Goal: Task Accomplishment & Management: Use online tool/utility

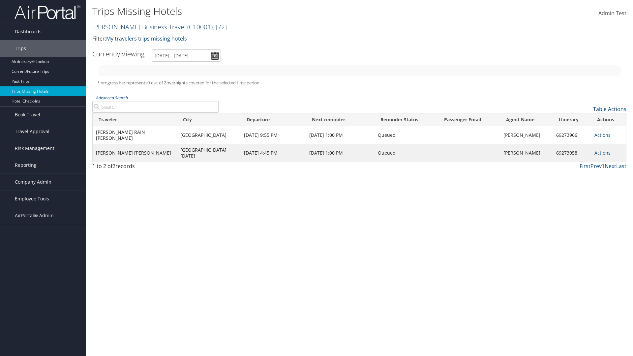
click at [136, 27] on link "[PERSON_NAME] Business Travel ( C10001 ) , [ 72 ]" at bounding box center [159, 26] width 134 height 9
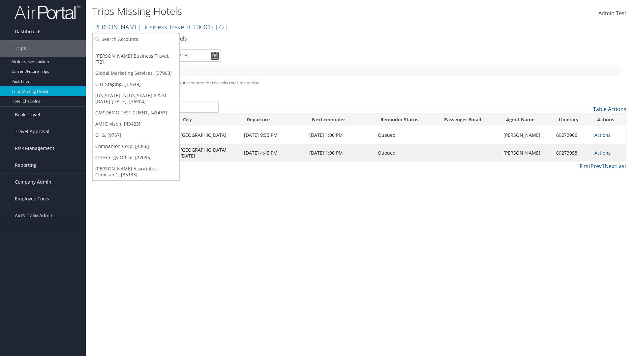
click at [136, 39] on input "search" at bounding box center [136, 39] width 87 height 12
type input "[PERSON_NAME] Business Travel"
click at [145, 57] on div "Account" at bounding box center [145, 57] width 112 height 6
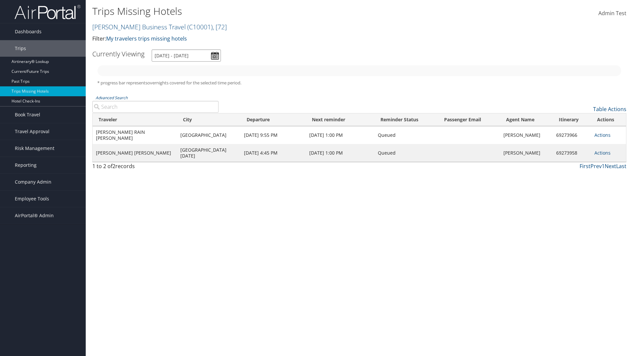
click at [186, 55] on input "[DATE] - [DATE]" at bounding box center [186, 55] width 69 height 12
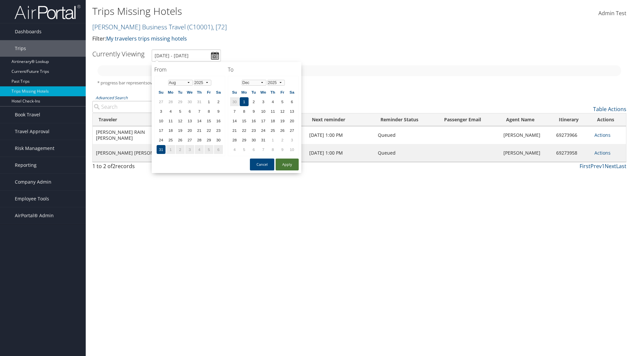
click at [287, 164] on button "Apply" at bounding box center [286, 164] width 23 height 12
type input "1/1/2025 - 3/31/2025"
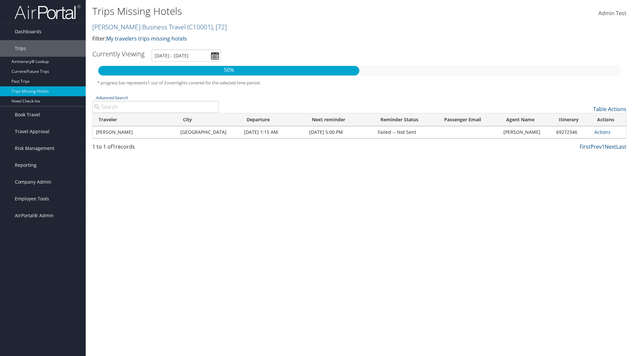
click at [111, 98] on link "Advanced Search" at bounding box center [112, 98] width 32 height 6
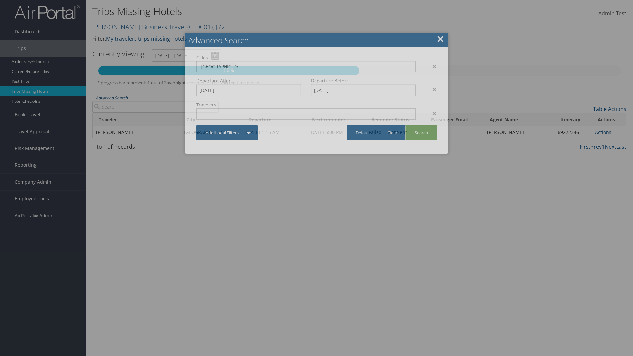
type input "Rio De Janeiro"
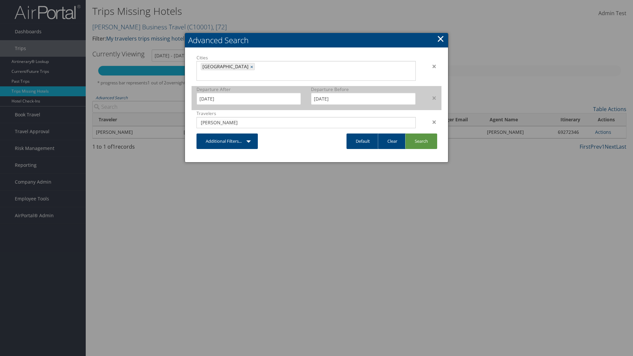
type input "CLAYTON"
click at [248, 93] on input "1/1/2025" at bounding box center [248, 99] width 104 height 12
type input "CLAYTON"
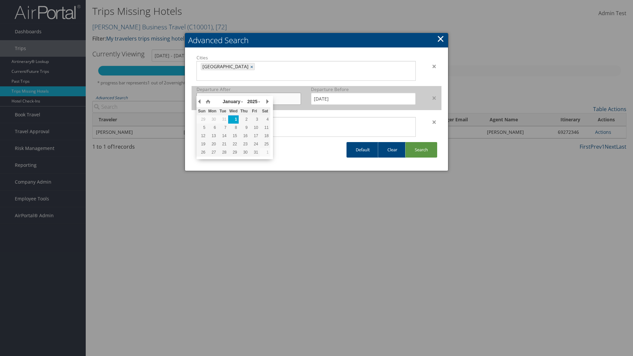
type input "11/01/2024"
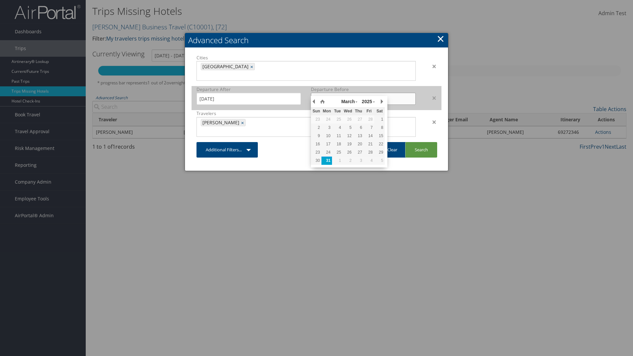
click at [363, 93] on input "3/31/2025" at bounding box center [363, 99] width 104 height 12
type input "02/15/2025"
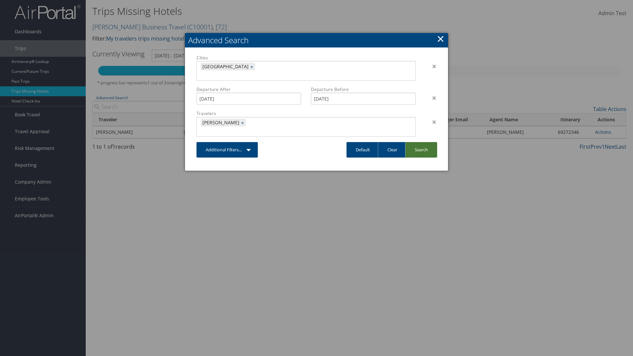
click at [421, 142] on link "Search" at bounding box center [421, 149] width 32 height 15
type input "11/1/2024 - 2/15/2025"
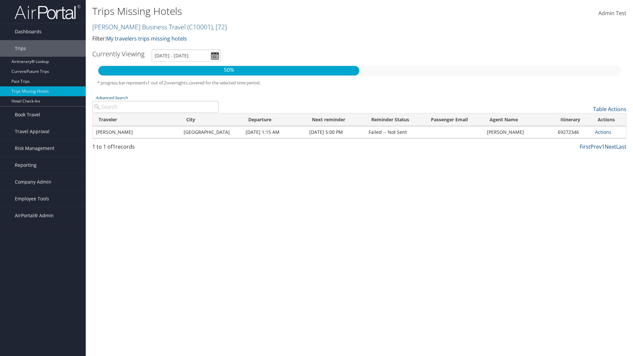
click at [111, 98] on link "Advanced Search" at bounding box center [112, 98] width 32 height 6
